Goal: Information Seeking & Learning: Find specific fact

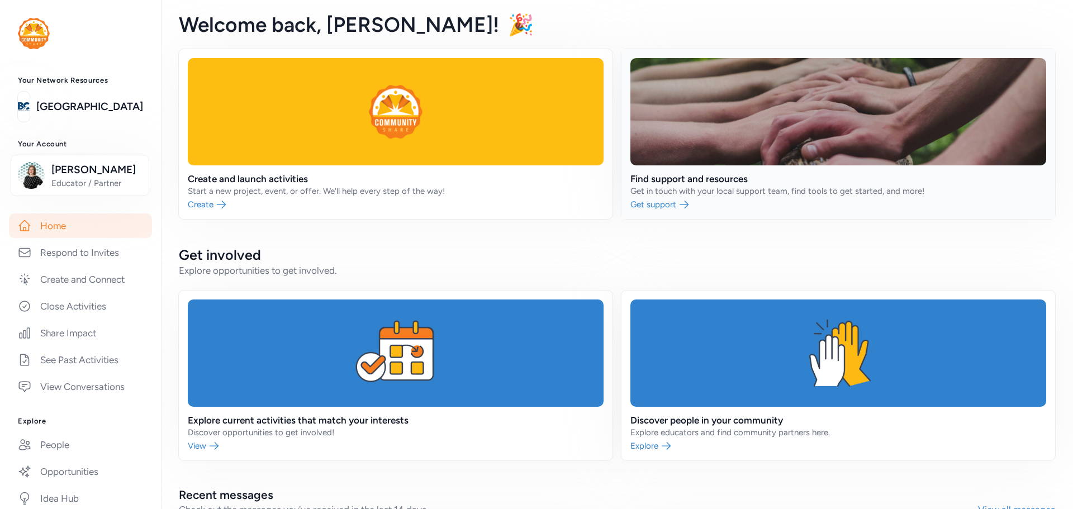
click at [807, 168] on link at bounding box center [839, 134] width 434 height 170
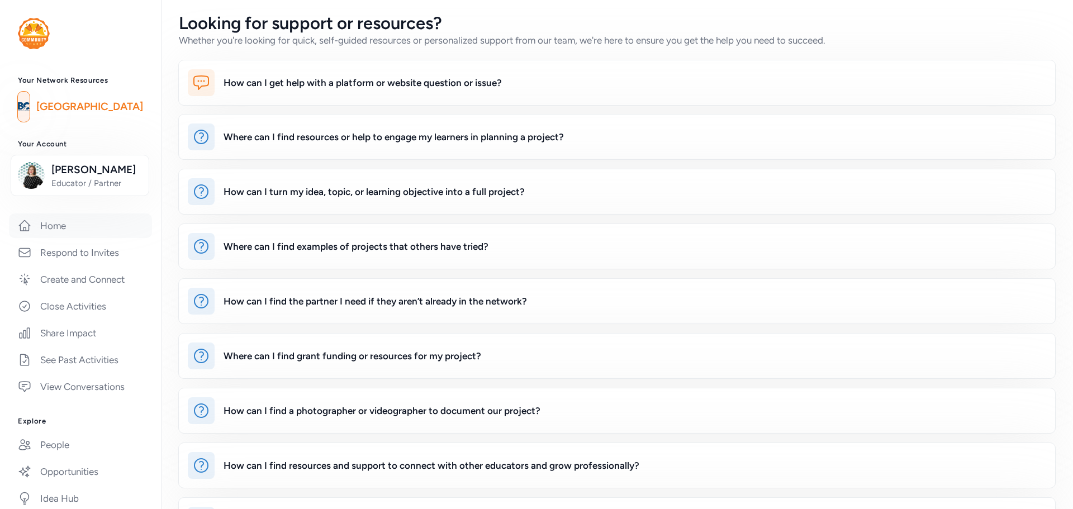
click at [82, 228] on link "Home" at bounding box center [80, 226] width 143 height 25
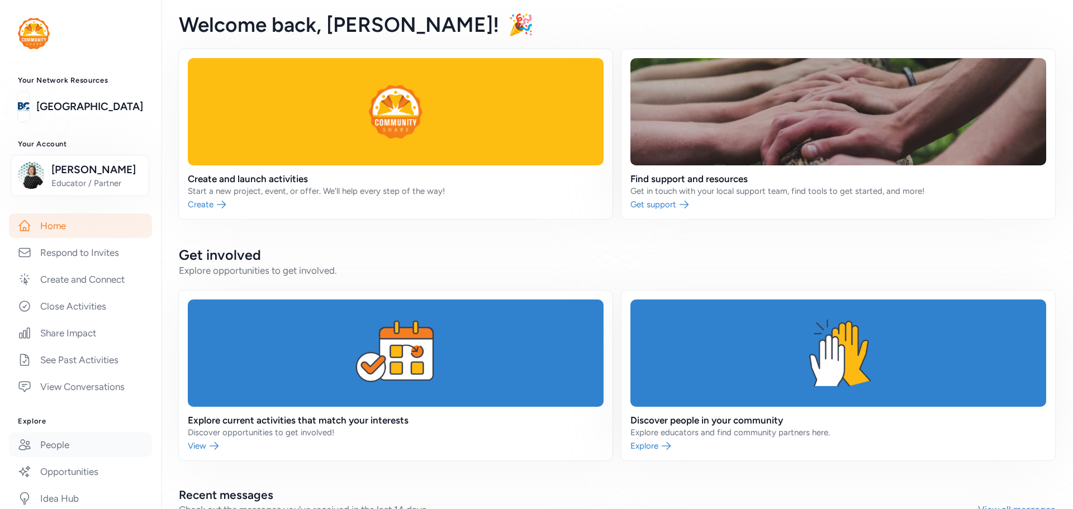
click at [95, 448] on link "People" at bounding box center [80, 445] width 143 height 25
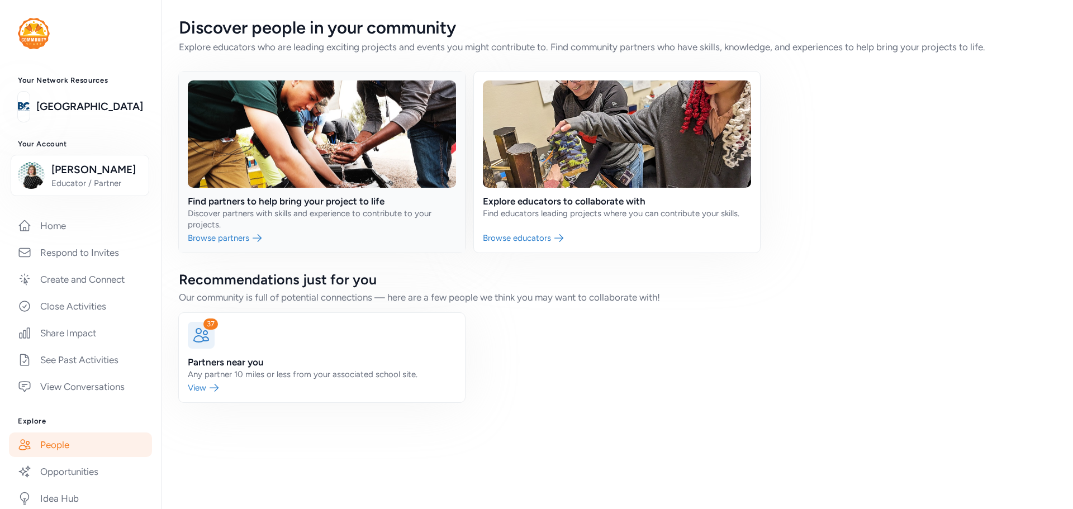
click at [287, 202] on link at bounding box center [322, 162] width 286 height 181
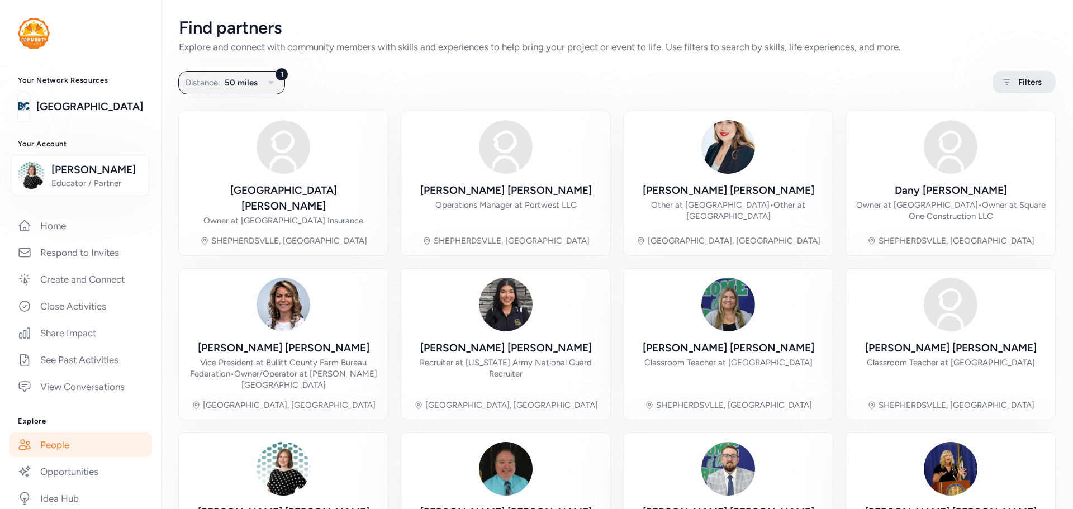
click at [1032, 84] on span "Filters" at bounding box center [1029, 81] width 23 height 13
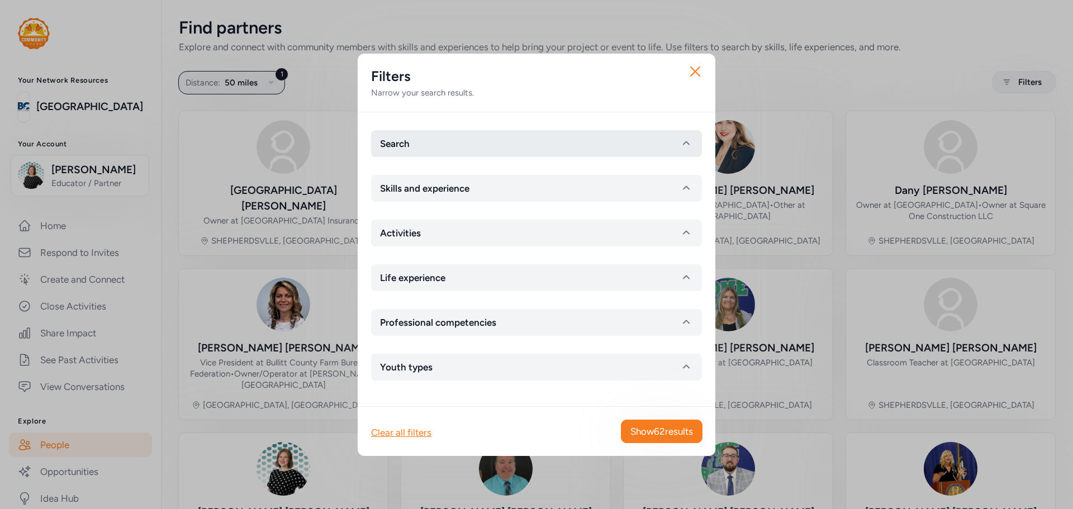
click at [497, 149] on button "Search" at bounding box center [536, 143] width 331 height 27
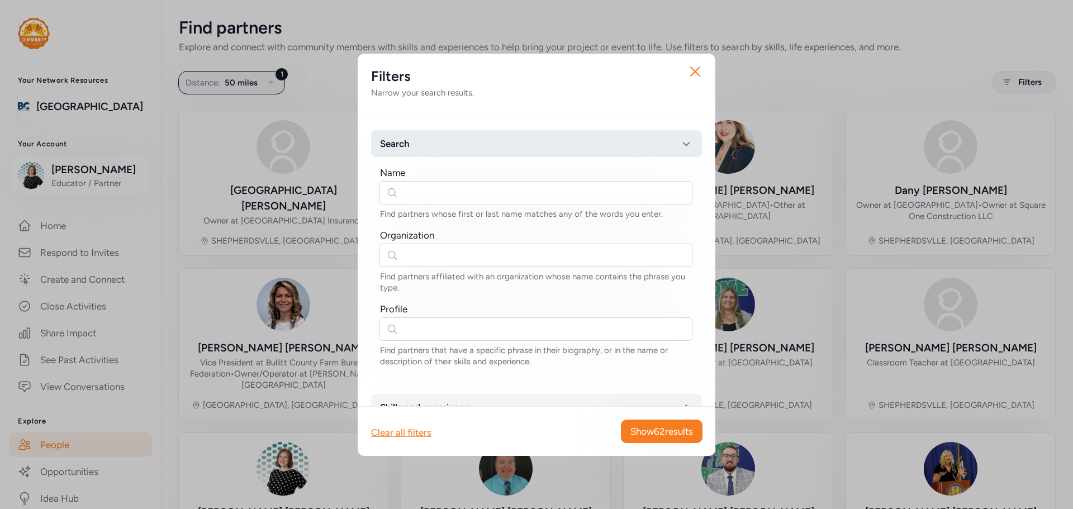
click at [497, 149] on button "Search" at bounding box center [536, 143] width 331 height 27
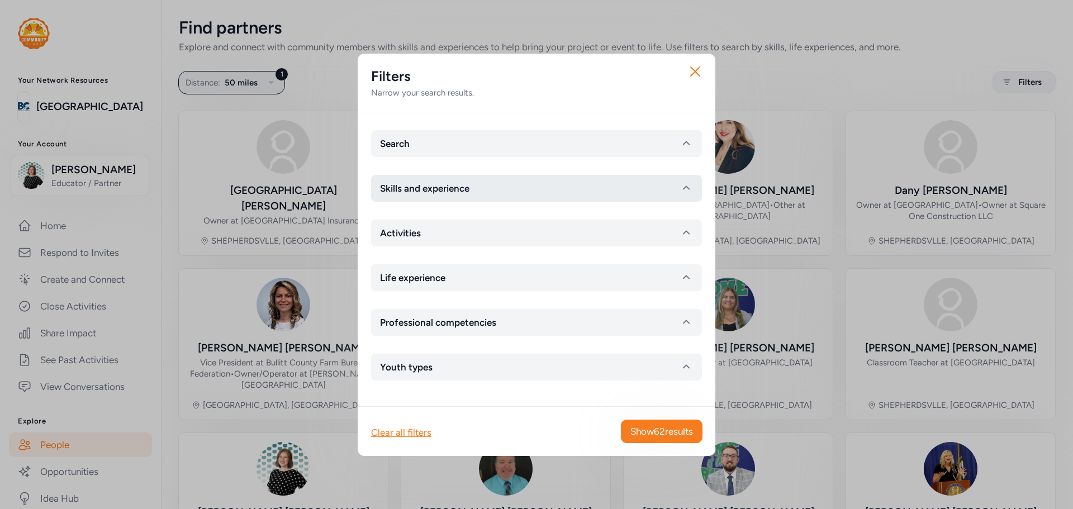
click at [497, 188] on button "Skills and experience" at bounding box center [536, 188] width 331 height 27
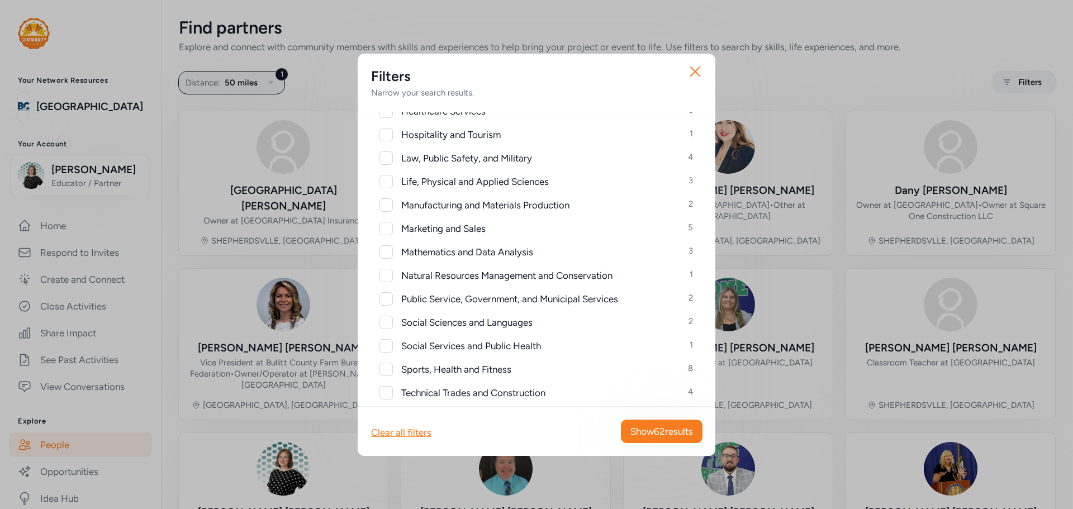
scroll to position [309, 0]
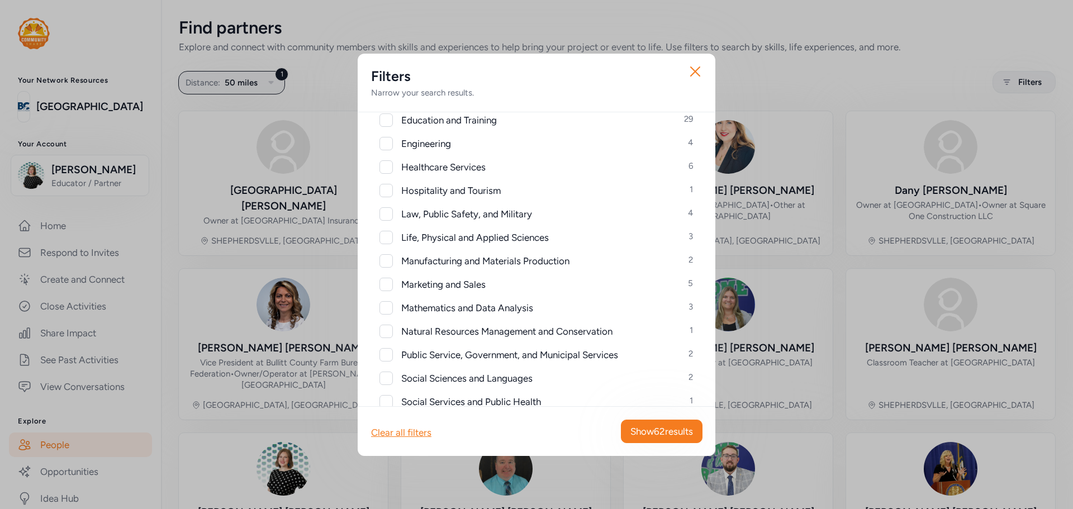
click at [386, 356] on div at bounding box center [386, 354] width 13 height 13
checkbox input "true"
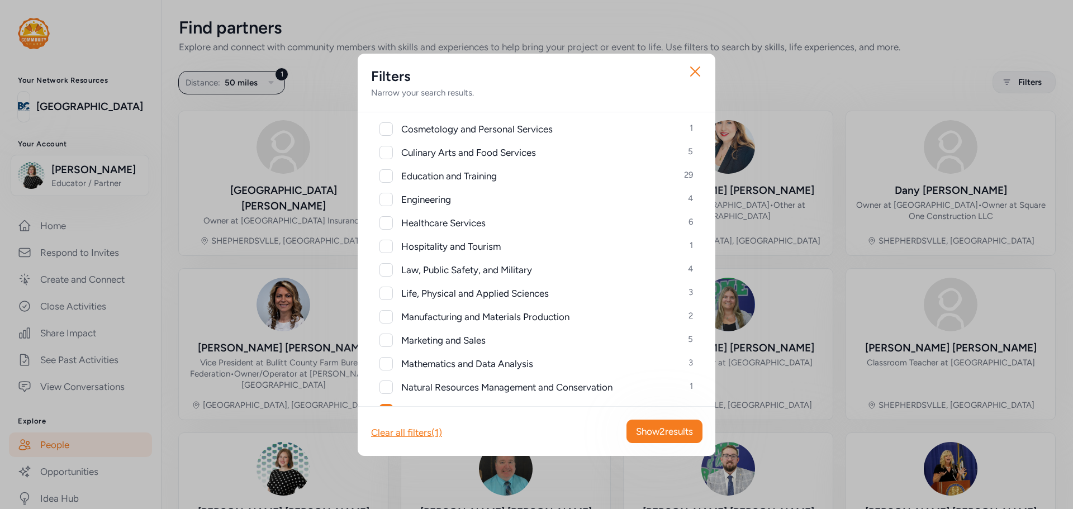
scroll to position [197, 0]
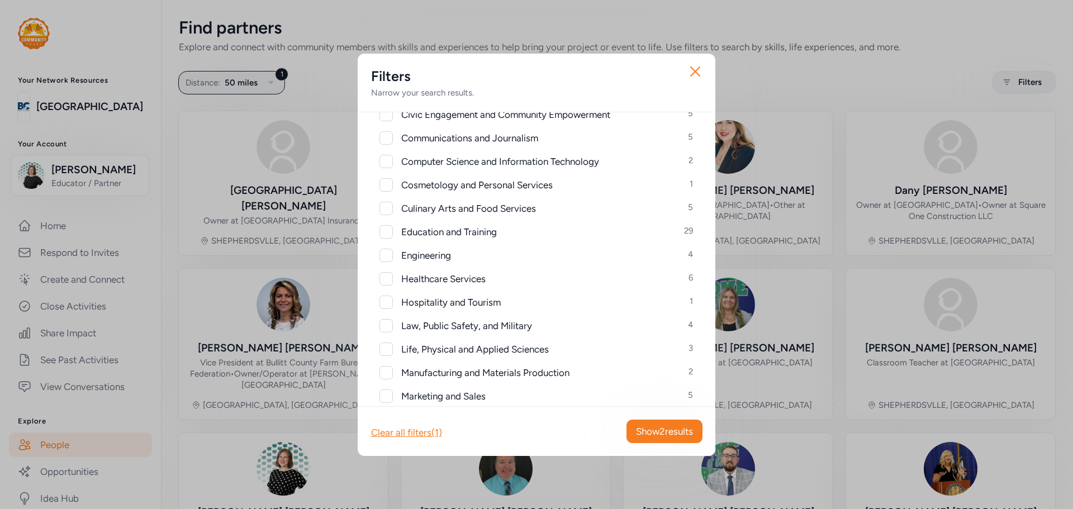
click at [389, 277] on div at bounding box center [386, 278] width 13 height 13
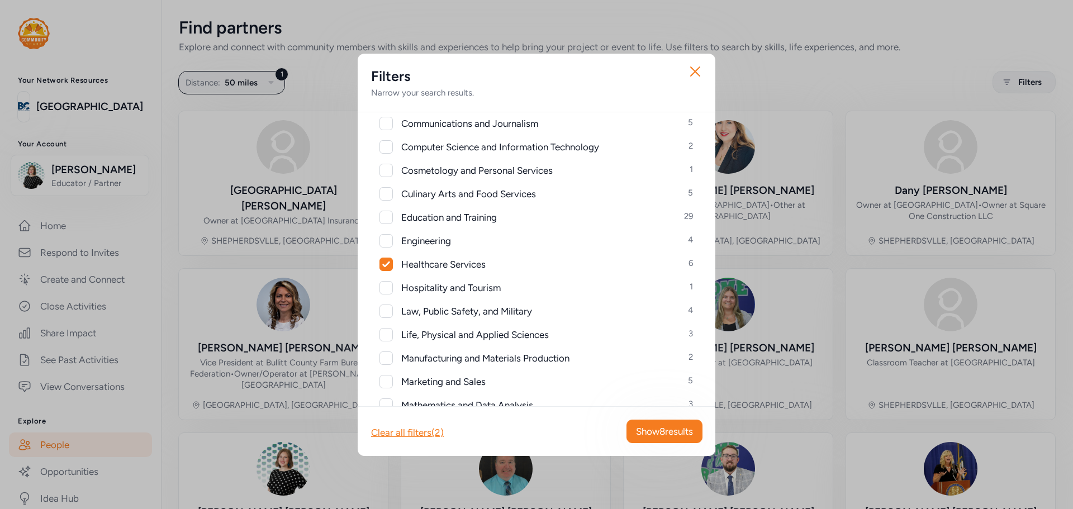
scroll to position [253, 0]
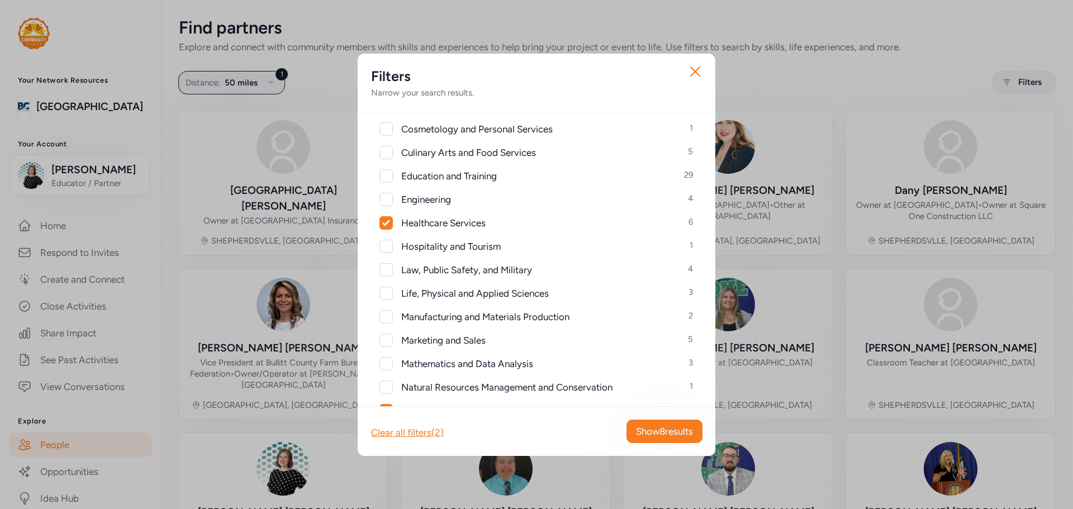
click at [429, 219] on span "Healthcare Services" at bounding box center [443, 222] width 84 height 13
checkbox input "false"
click at [660, 426] on span "Show 2 results" at bounding box center [664, 431] width 57 height 13
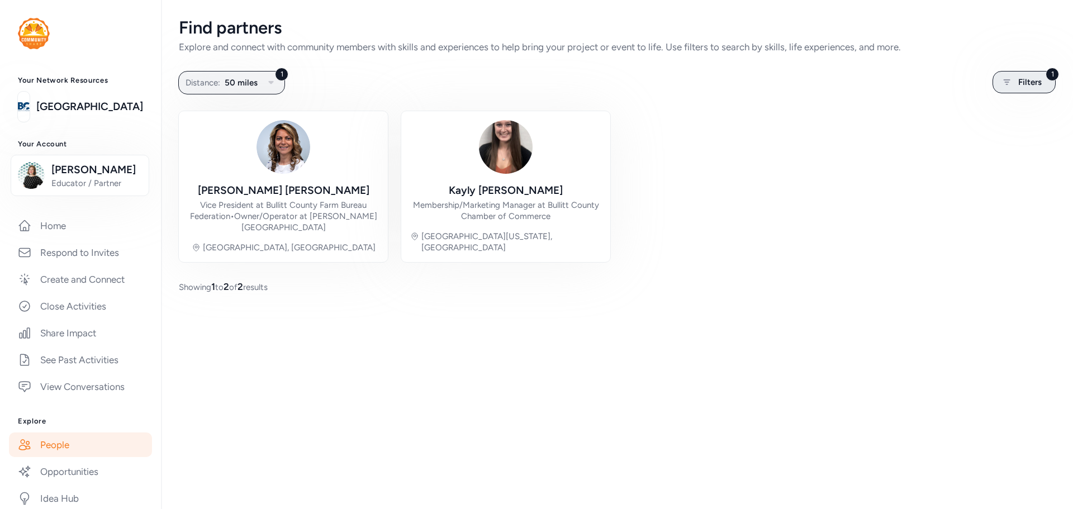
click at [1023, 79] on span "Filters" at bounding box center [1029, 81] width 23 height 13
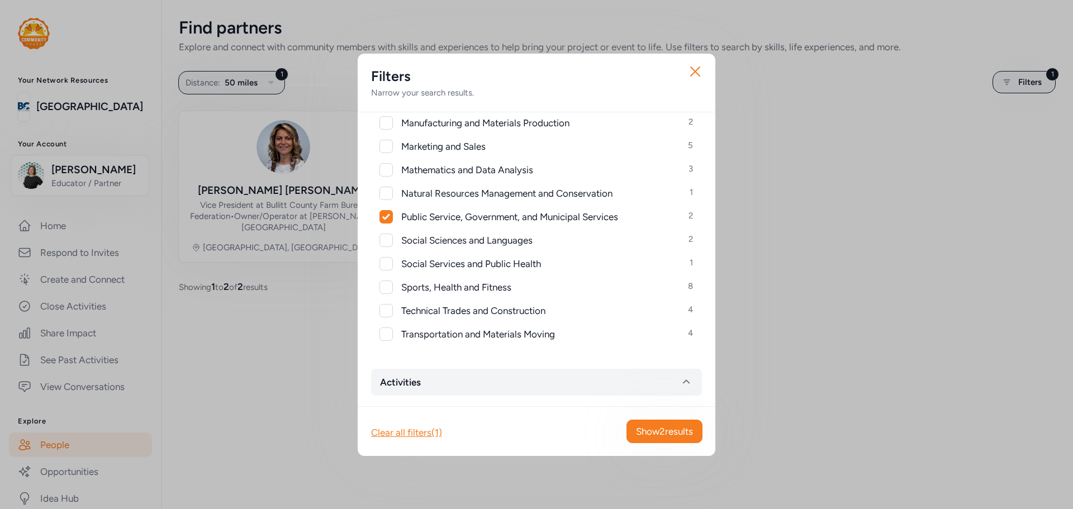
scroll to position [447, 0]
click at [392, 219] on div at bounding box center [386, 216] width 12 height 12
checkbox input "false"
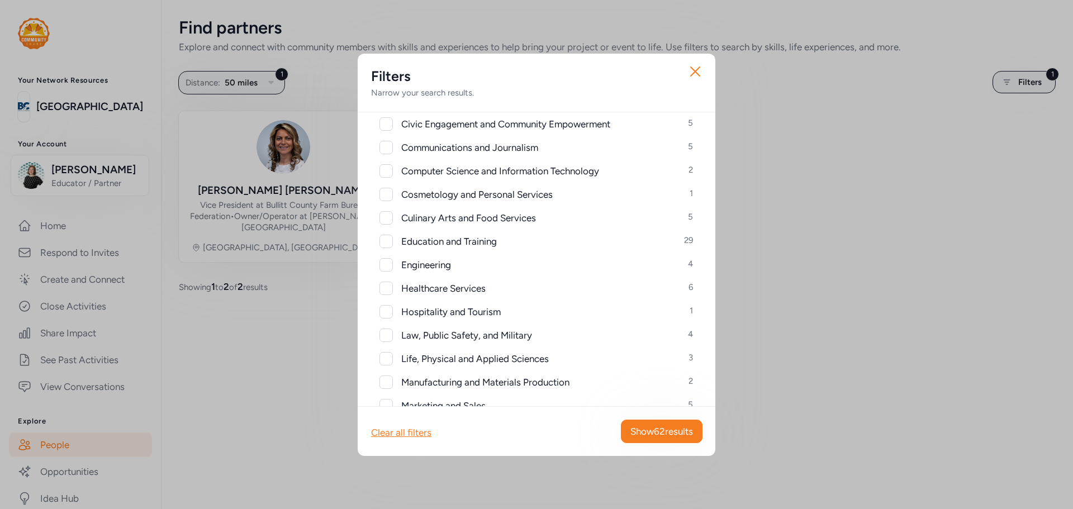
scroll to position [168, 0]
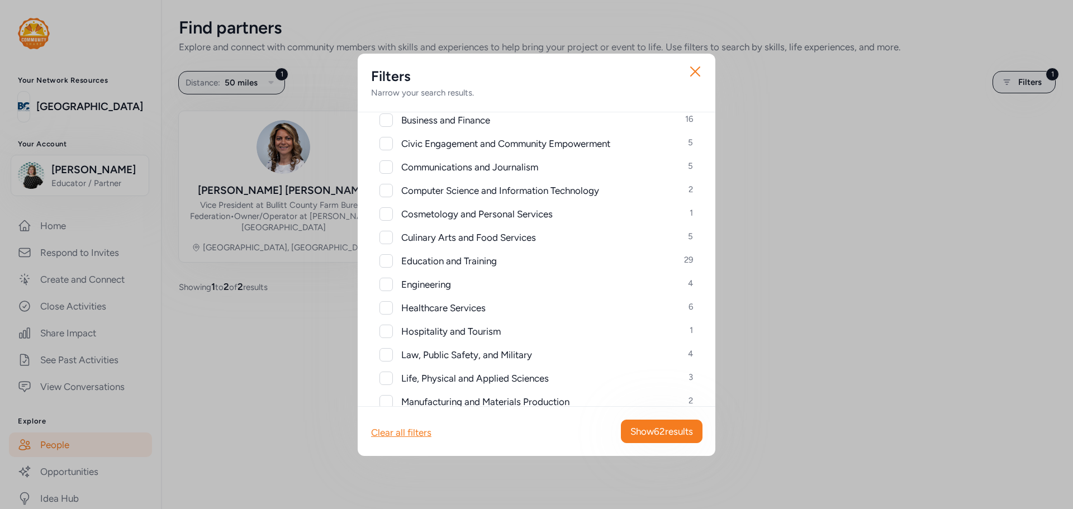
click at [444, 302] on span "Healthcare Services" at bounding box center [443, 307] width 84 height 13
checkbox input "true"
click at [668, 418] on div "Clear all filters (1) Show 6 results" at bounding box center [537, 431] width 358 height 50
click at [676, 434] on span "Show 6 results" at bounding box center [664, 431] width 57 height 13
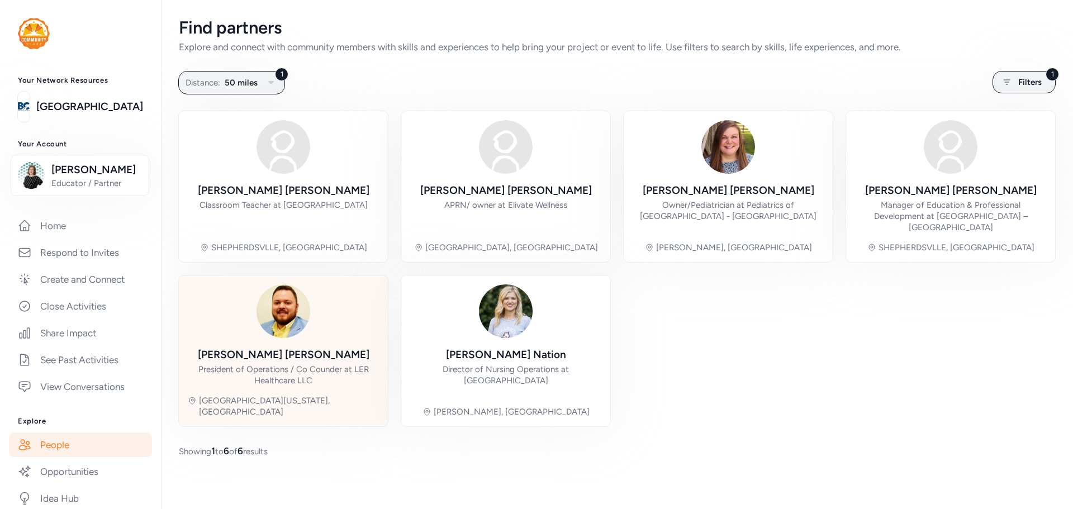
click at [350, 373] on div "President of Operations / Co Counder at LER Healthcare LLC" at bounding box center [283, 375] width 191 height 22
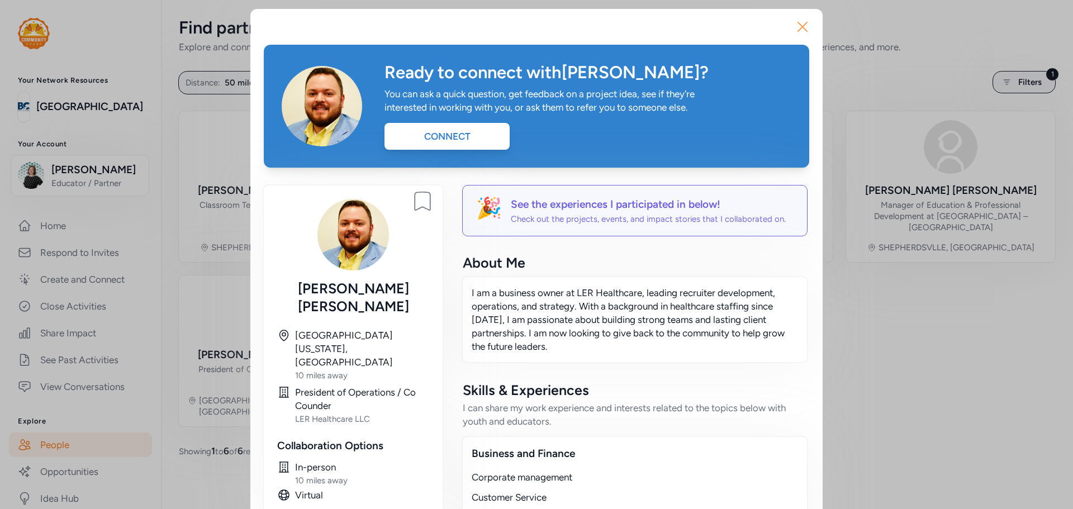
click at [798, 30] on icon "button" at bounding box center [802, 26] width 9 height 9
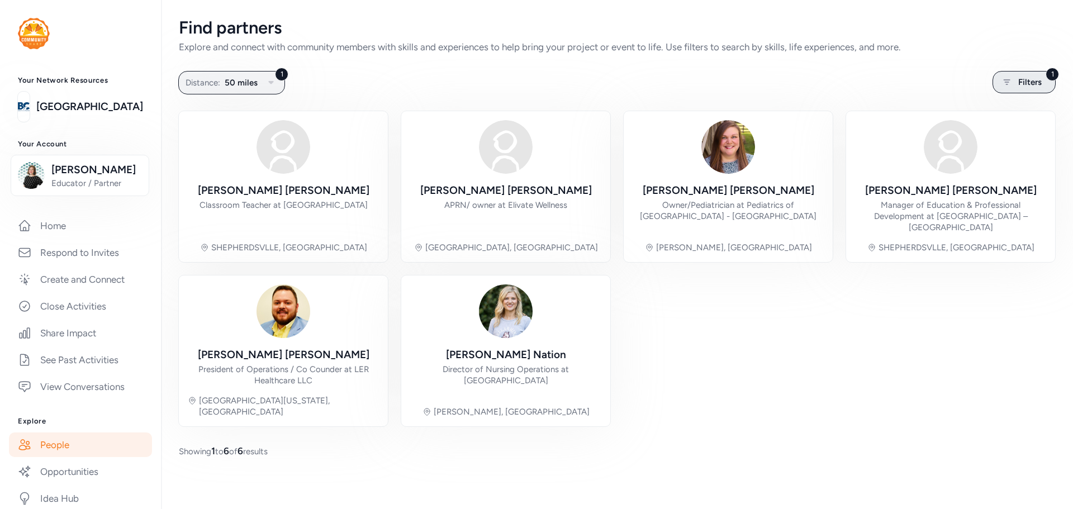
click at [1040, 74] on div "1 Filters" at bounding box center [1024, 82] width 63 height 22
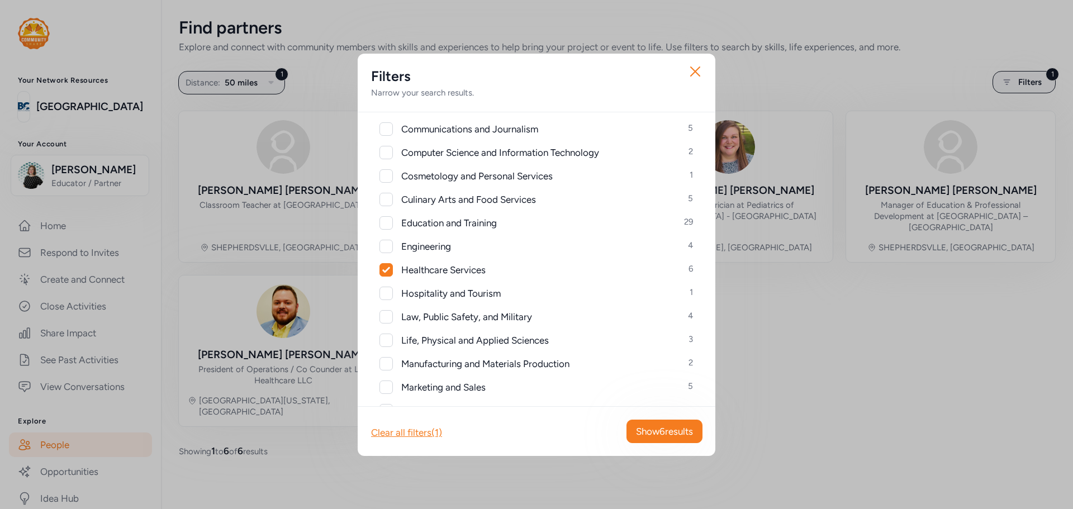
scroll to position [224, 0]
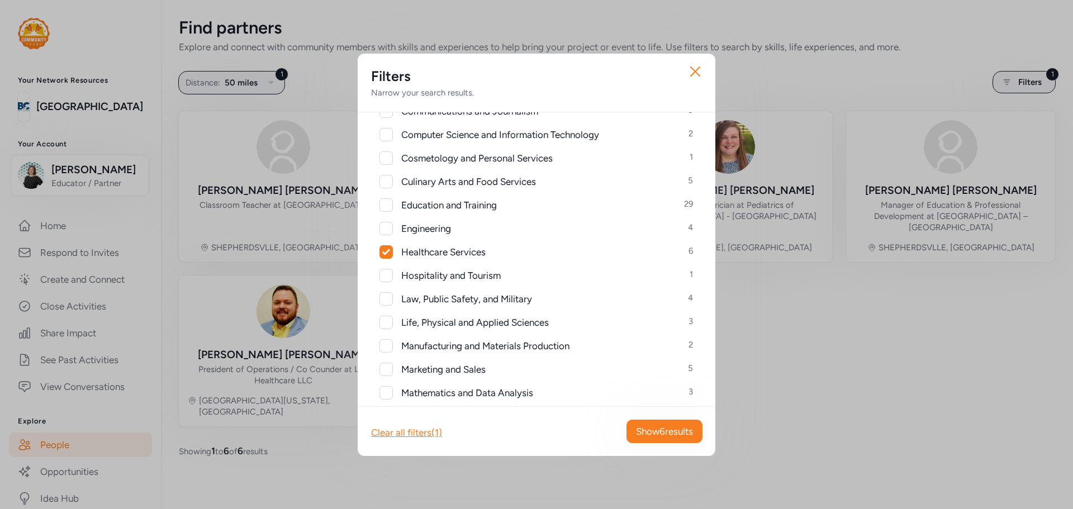
click at [442, 255] on span "Healthcare Services" at bounding box center [443, 251] width 84 height 13
checkbox input "false"
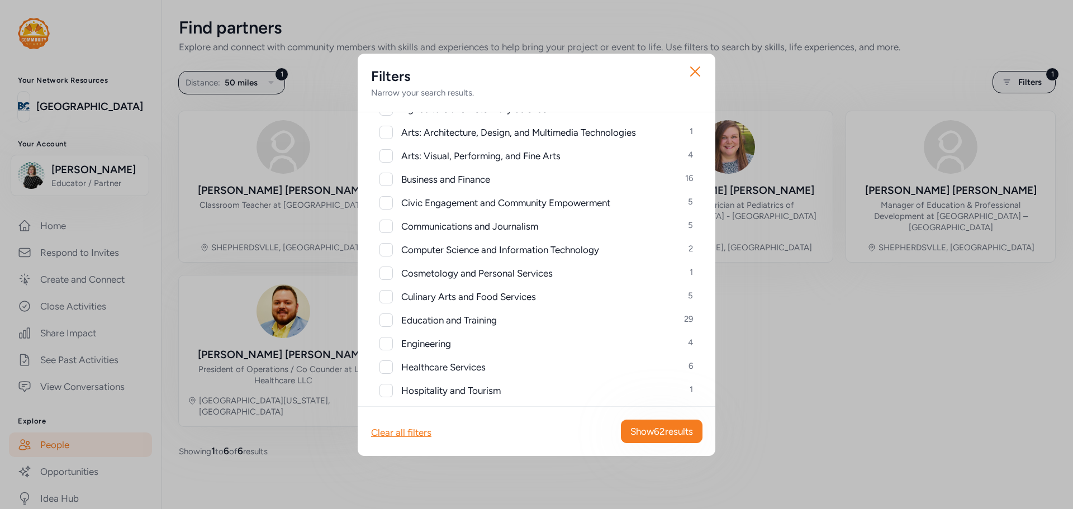
scroll to position [56, 0]
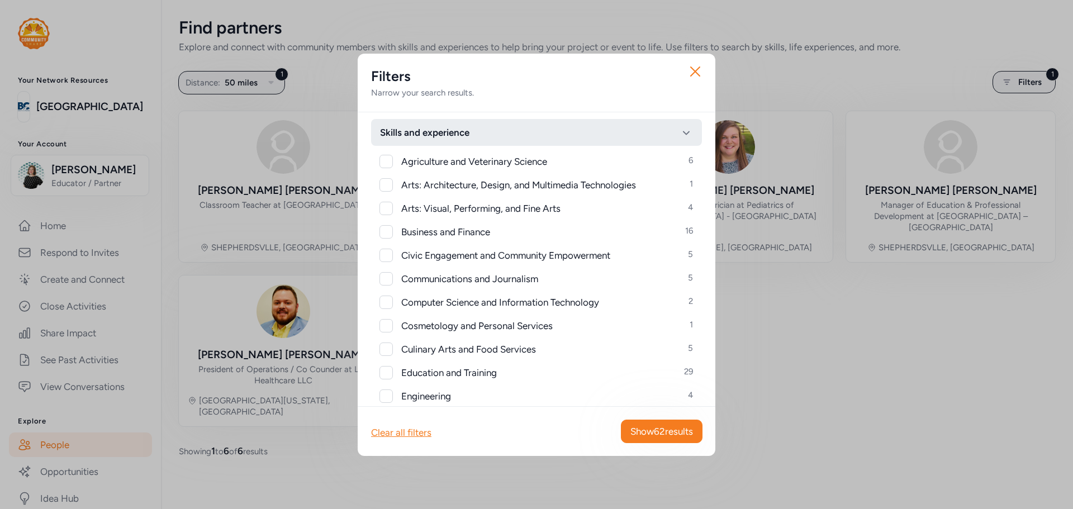
drag, startPoint x: 677, startPoint y: 134, endPoint x: 669, endPoint y: 136, distance: 8.0
click at [680, 134] on icon "button" at bounding box center [686, 132] width 13 height 13
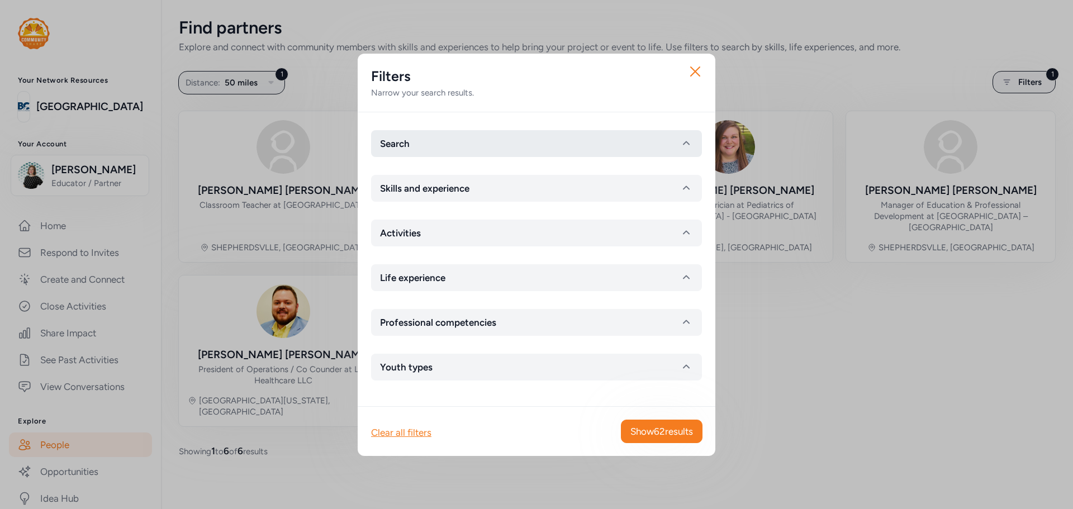
scroll to position [0, 0]
click at [476, 136] on button "Search" at bounding box center [536, 143] width 331 height 27
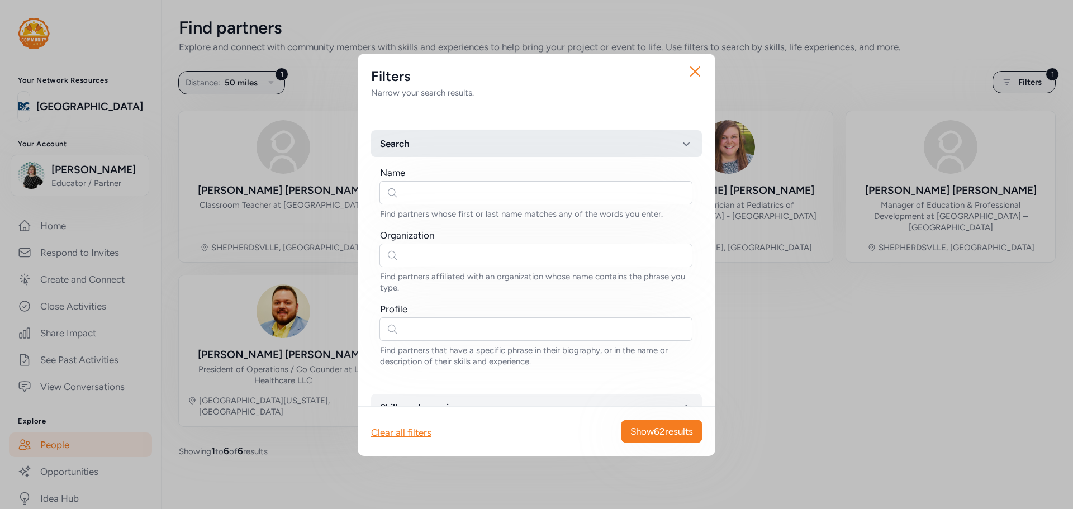
click at [476, 136] on button "Search" at bounding box center [536, 143] width 331 height 27
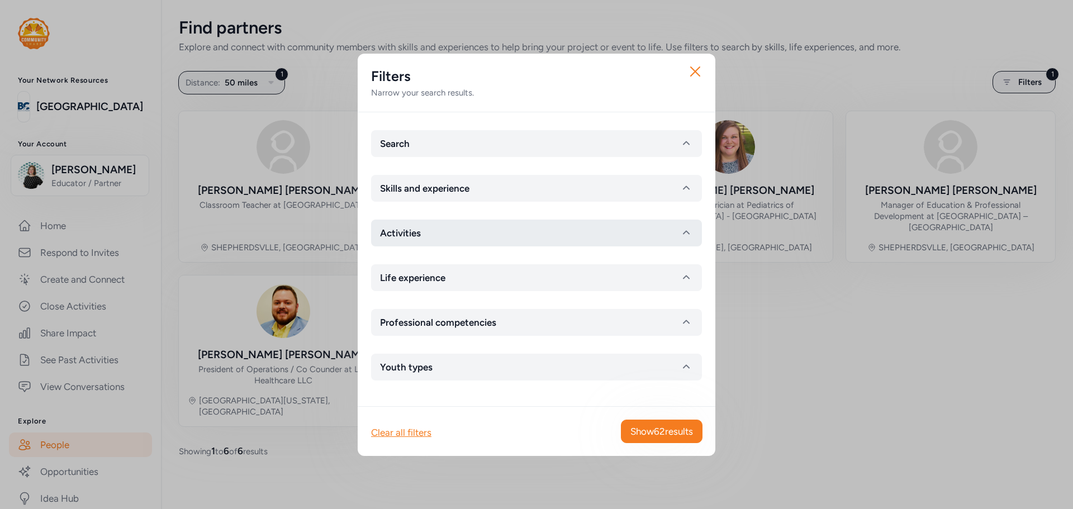
click at [473, 239] on button "Activities" at bounding box center [536, 233] width 331 height 27
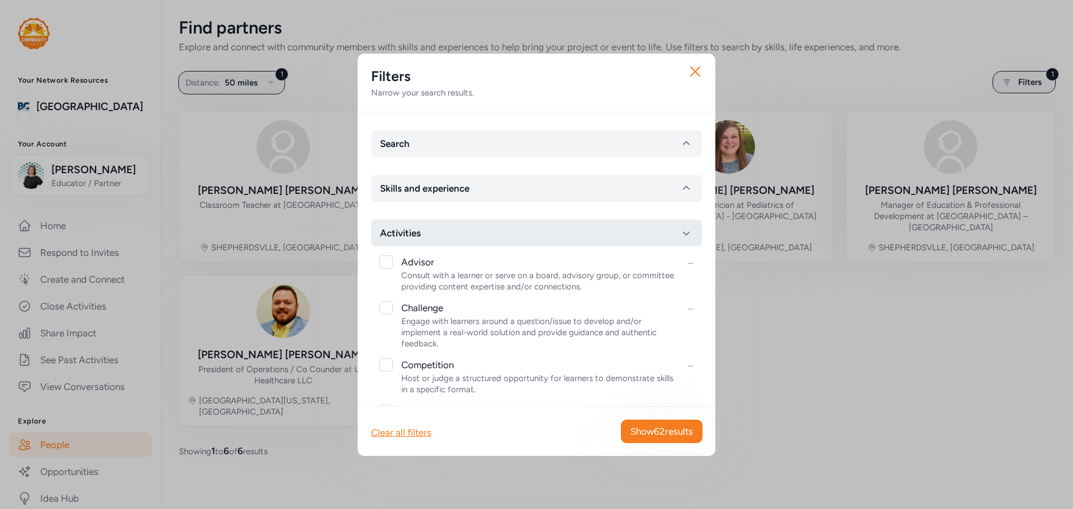
click at [473, 239] on button "Activities" at bounding box center [536, 233] width 331 height 27
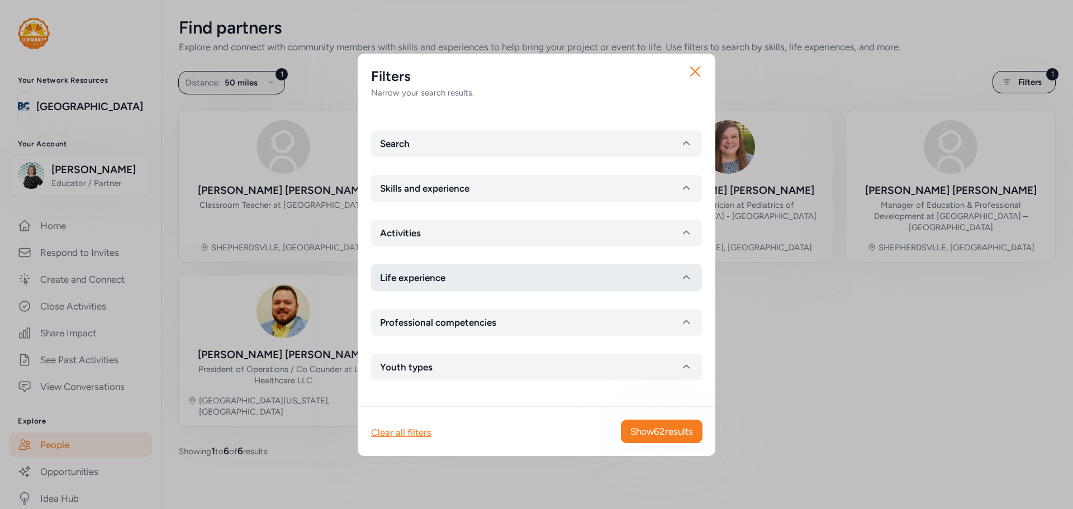
click at [476, 283] on button "Life experience" at bounding box center [536, 277] width 331 height 27
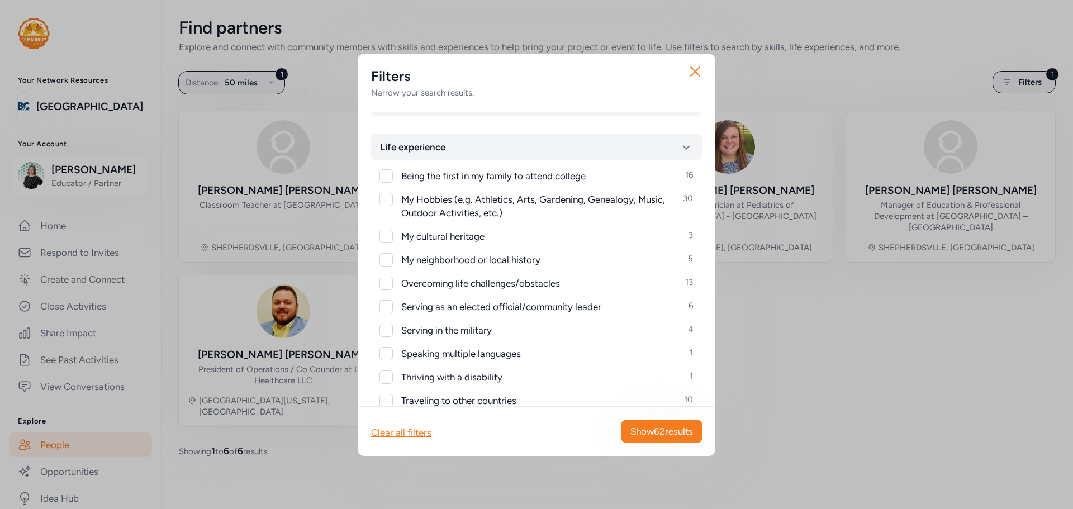
scroll to position [112, 0]
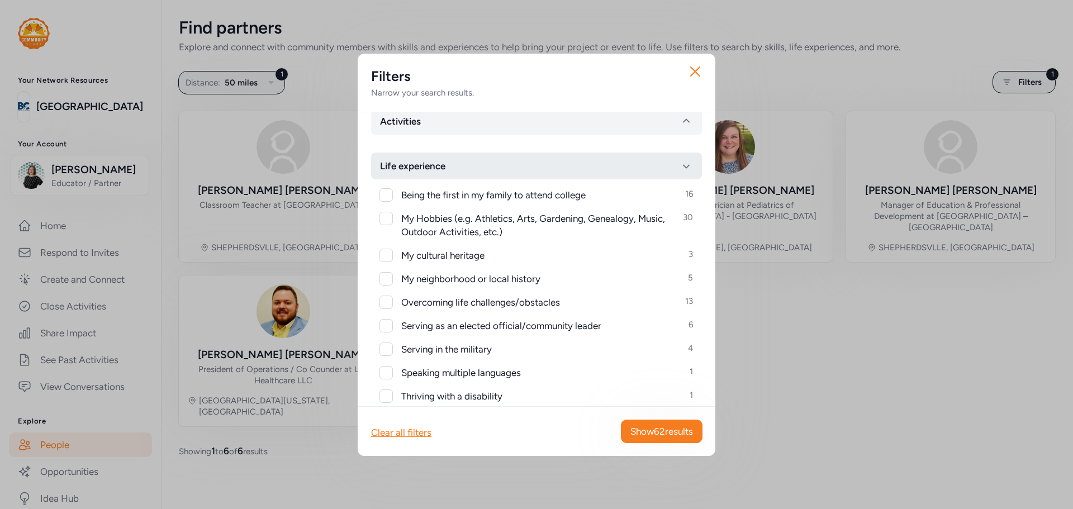
click at [452, 170] on button "Life experience" at bounding box center [536, 166] width 331 height 27
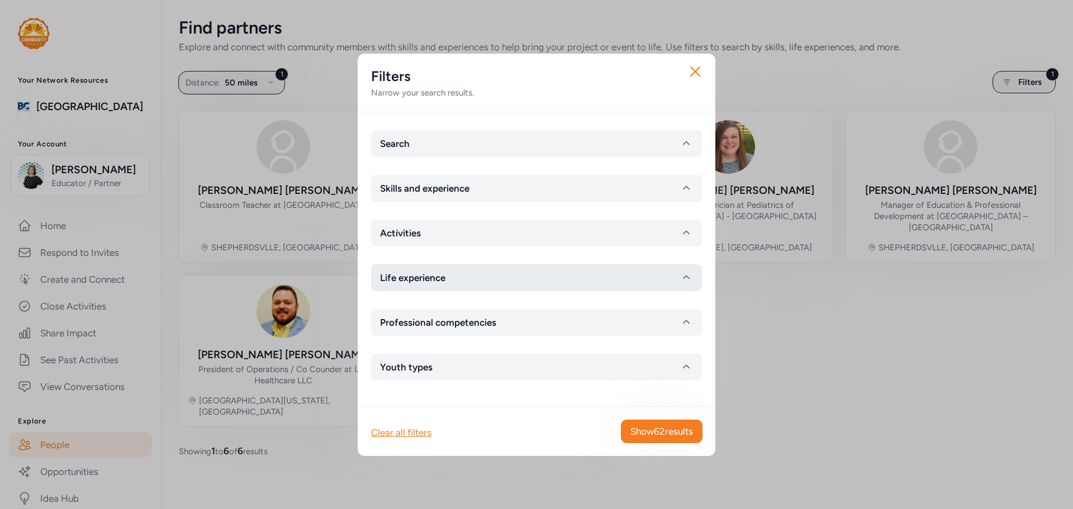
click at [462, 288] on button "Life experience" at bounding box center [536, 277] width 331 height 27
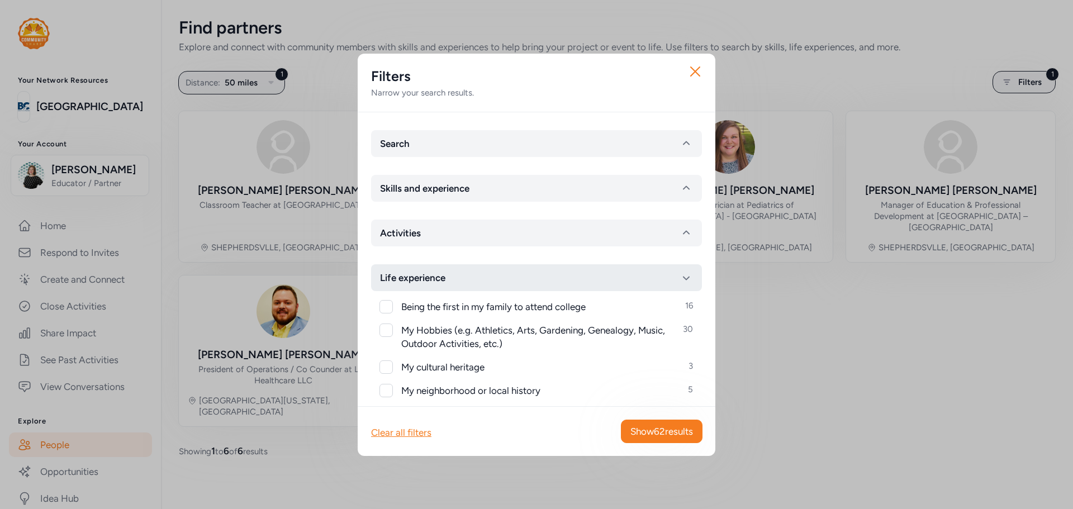
click at [462, 288] on button "Life experience" at bounding box center [536, 277] width 331 height 27
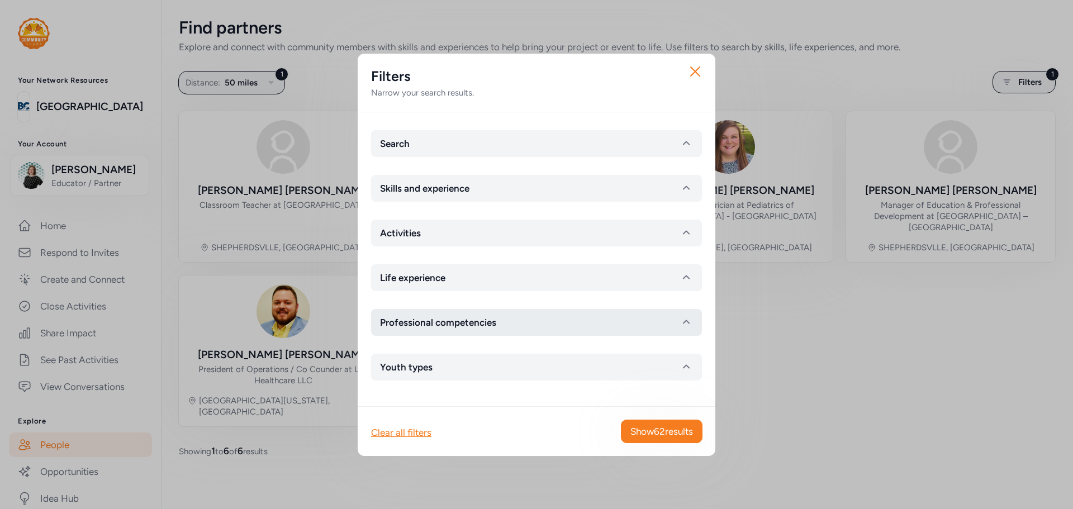
click at [454, 326] on span "Professional competencies" at bounding box center [438, 322] width 116 height 13
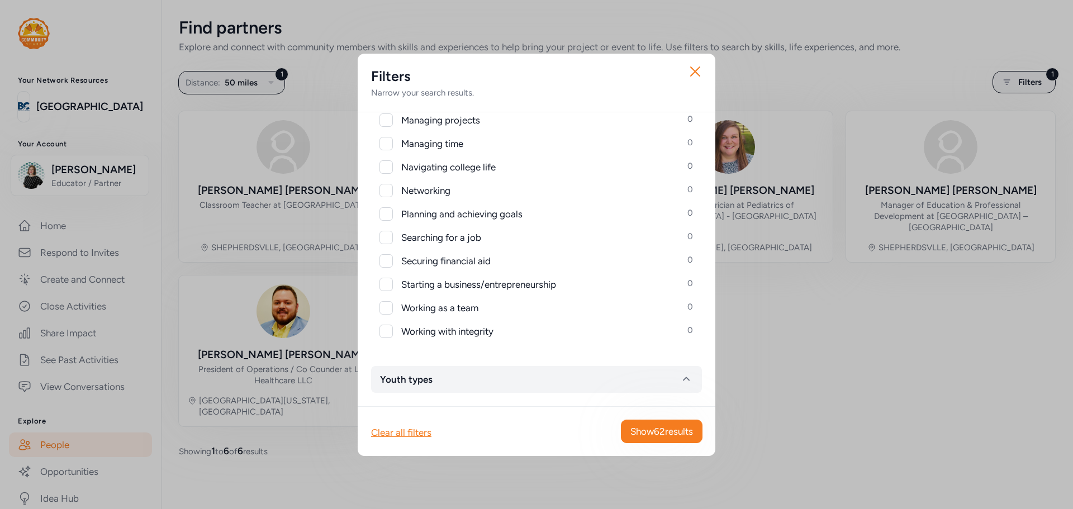
scroll to position [494, 0]
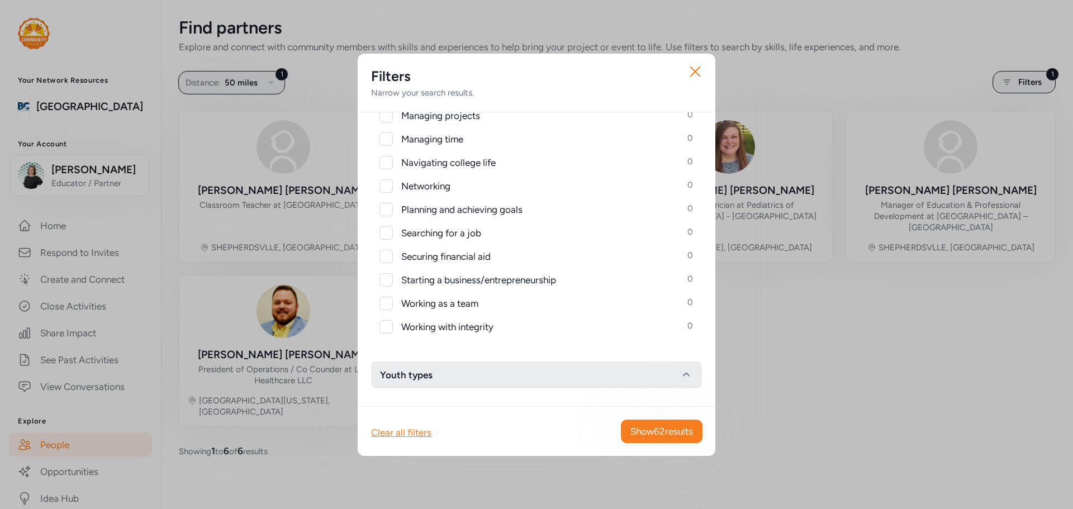
click at [457, 381] on button "Youth types" at bounding box center [536, 375] width 331 height 27
drag, startPoint x: 457, startPoint y: 381, endPoint x: 463, endPoint y: 374, distance: 9.2
click at [457, 381] on button "Youth types" at bounding box center [536, 375] width 331 height 27
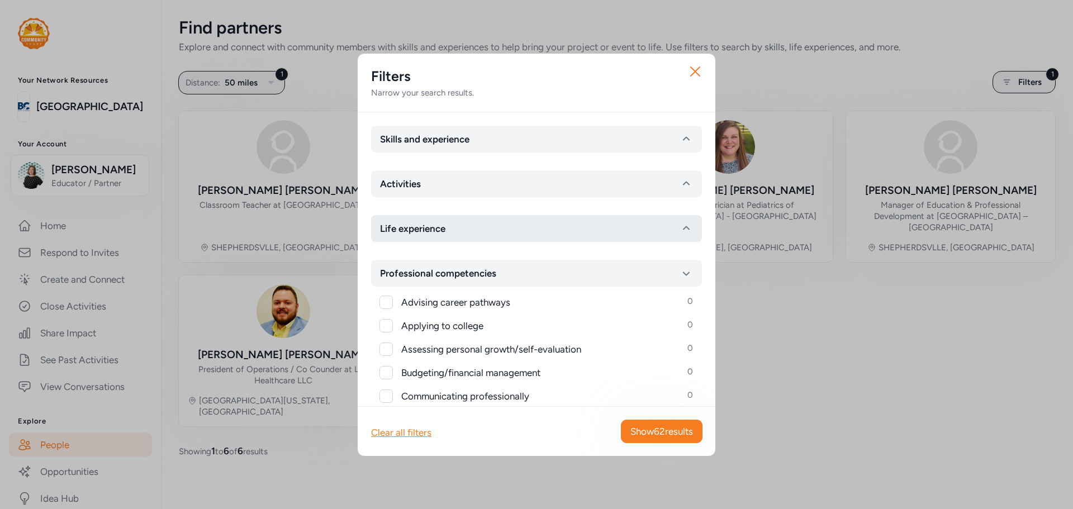
scroll to position [0, 0]
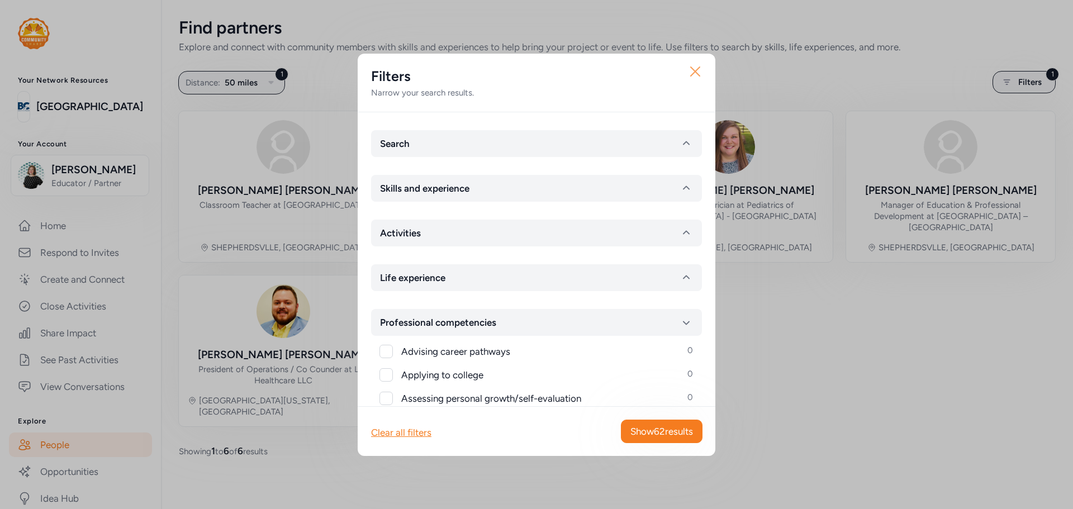
drag, startPoint x: 695, startPoint y: 70, endPoint x: 638, endPoint y: 54, distance: 59.1
click at [695, 69] on icon "button" at bounding box center [695, 72] width 18 height 18
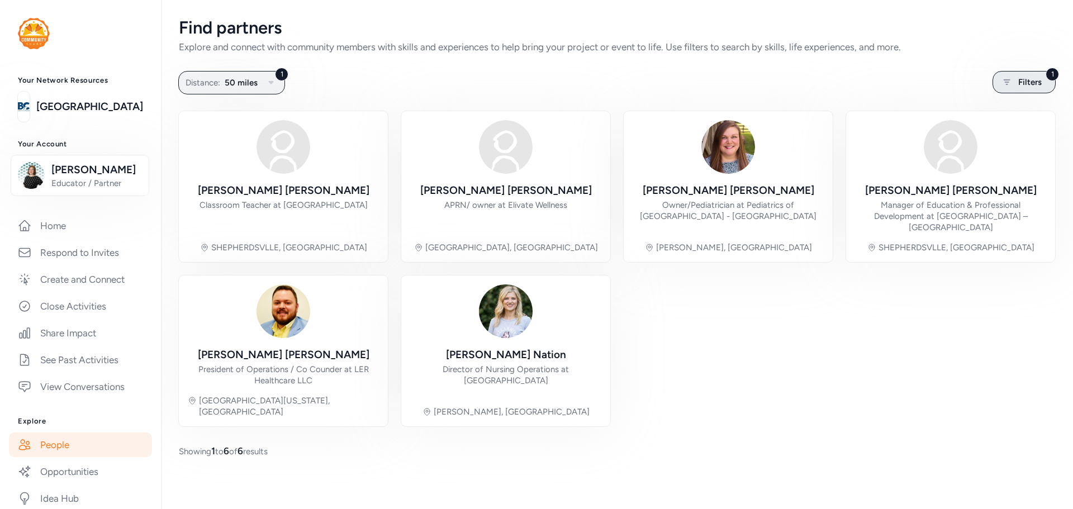
click at [1025, 86] on span "Filters" at bounding box center [1029, 81] width 23 height 13
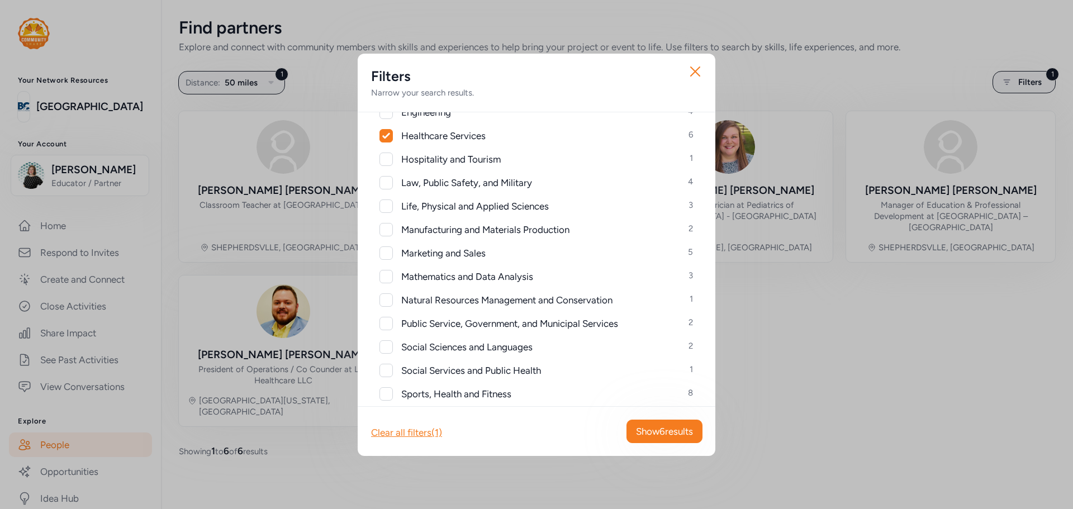
scroll to position [335, 0]
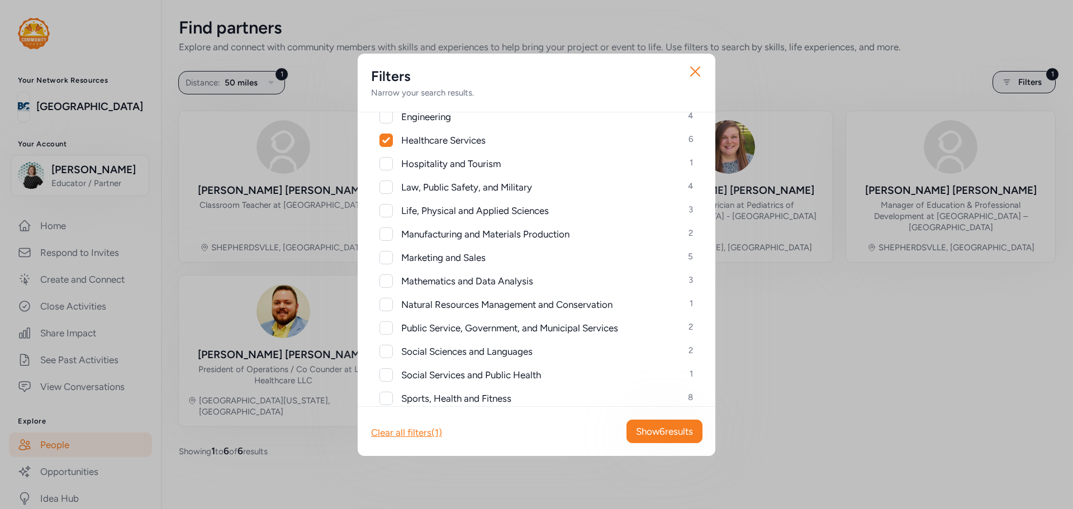
click at [387, 140] on icon at bounding box center [385, 140] width 7 height 6
checkbox input "false"
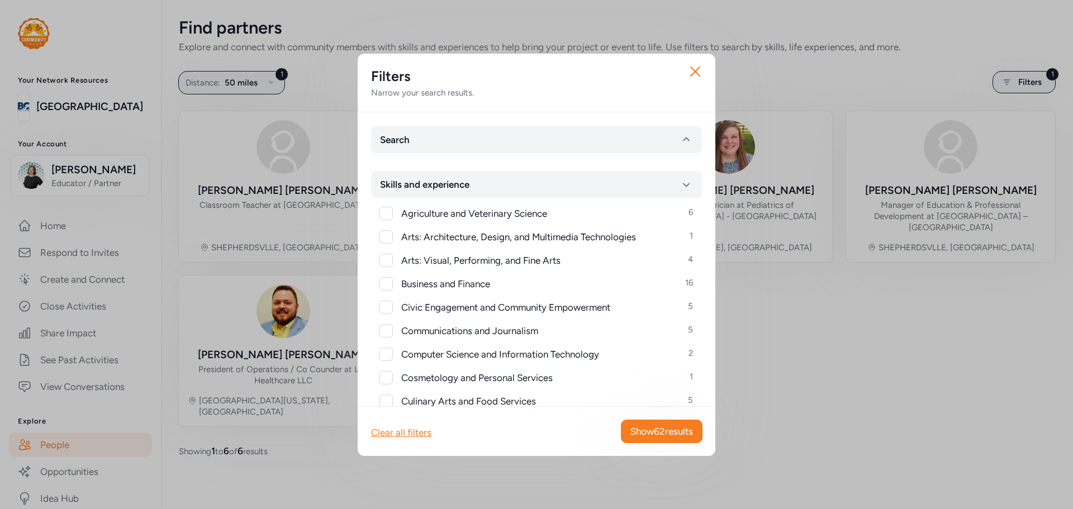
scroll to position [0, 0]
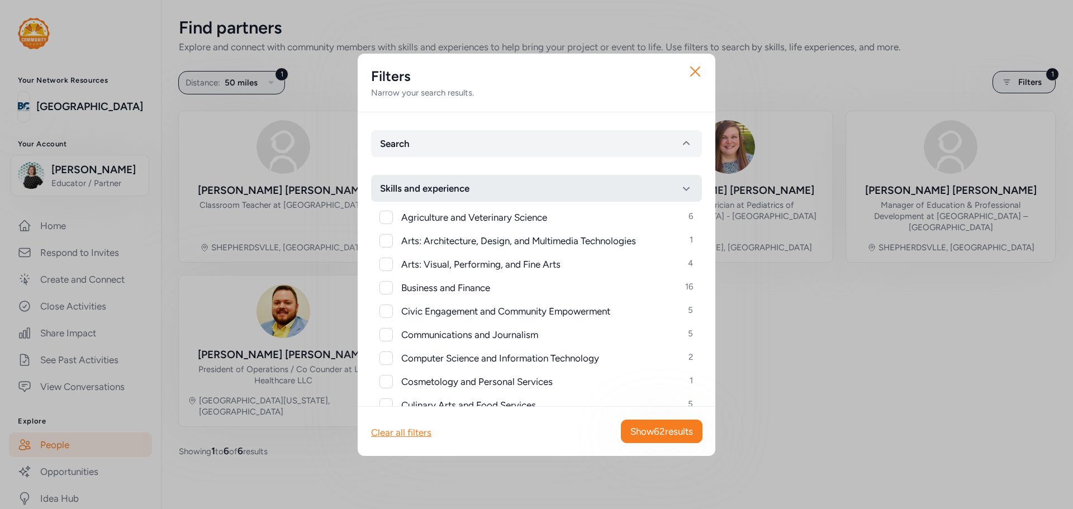
click at [683, 189] on icon "button" at bounding box center [686, 189] width 7 height 4
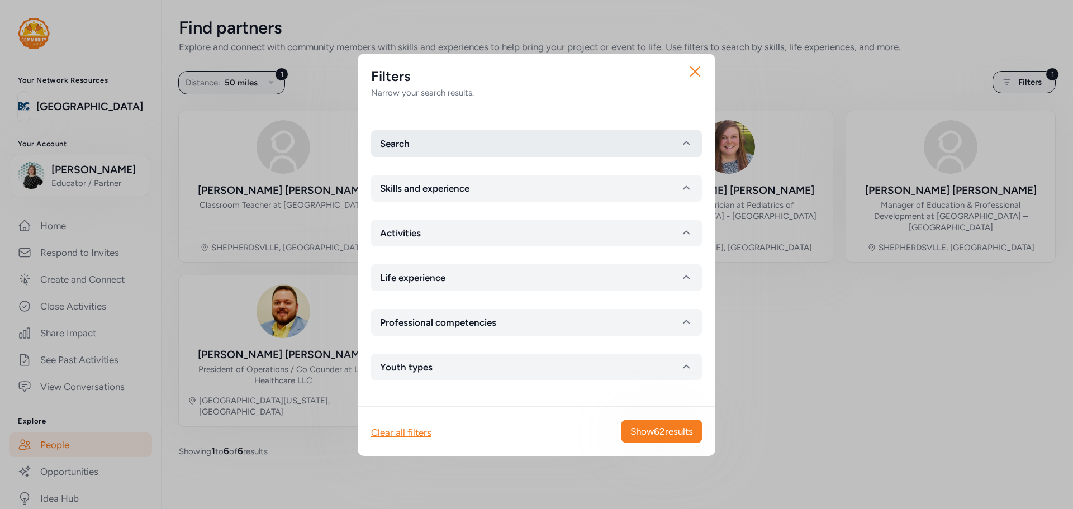
click at [474, 146] on button "Search" at bounding box center [536, 143] width 331 height 27
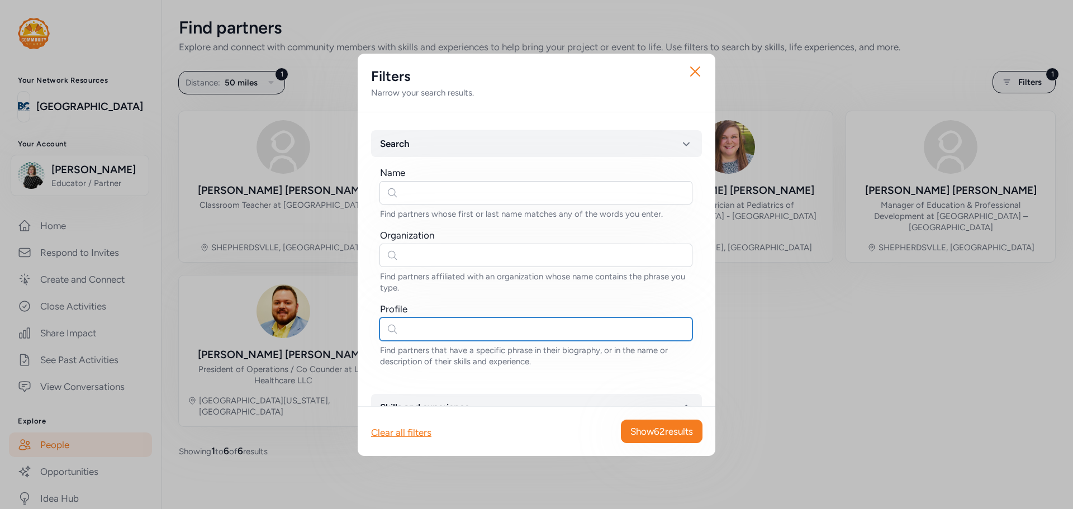
click at [487, 327] on input "text" at bounding box center [536, 328] width 313 height 23
type input "h"
type input "historian"
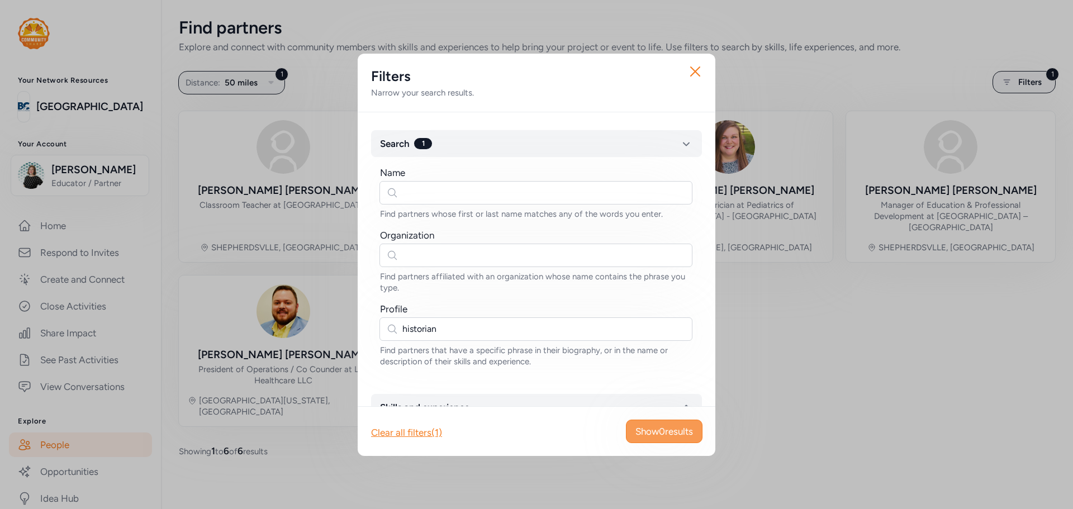
click at [660, 437] on span "Show 0 results" at bounding box center [664, 431] width 58 height 13
